Goal: Transaction & Acquisition: Purchase product/service

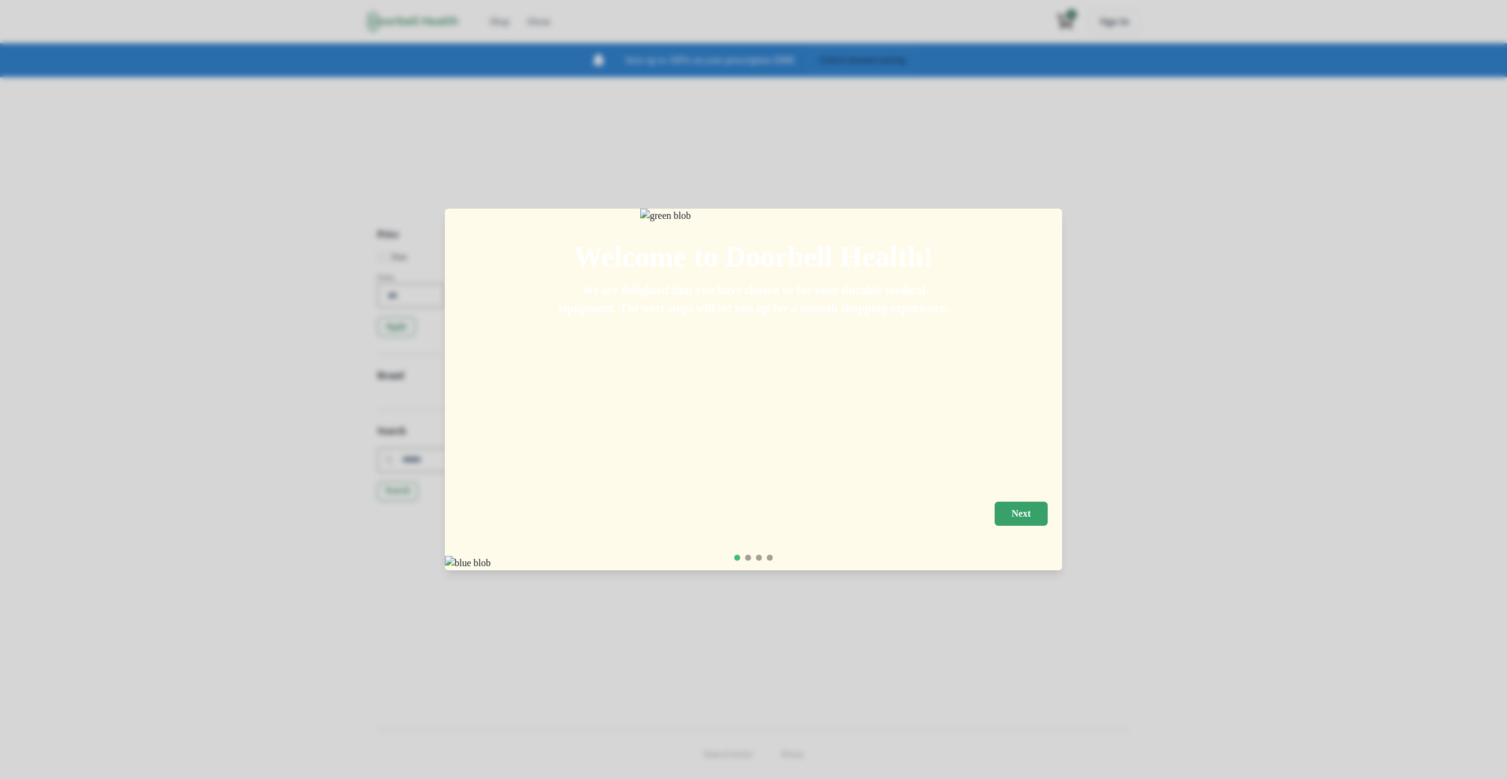
click at [1048, 502] on button "Next" at bounding box center [1021, 514] width 53 height 24
